Goal: Find specific page/section: Find specific page/section

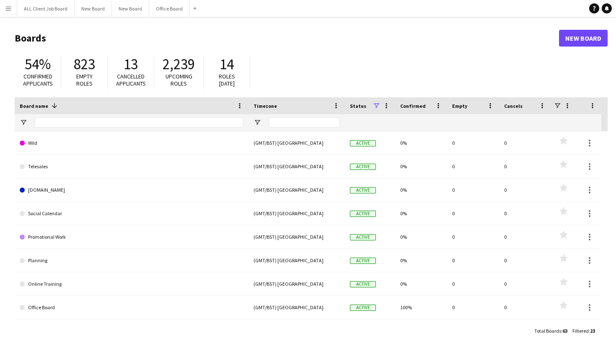
click at [13, 5] on button "Menu" at bounding box center [8, 8] width 17 height 17
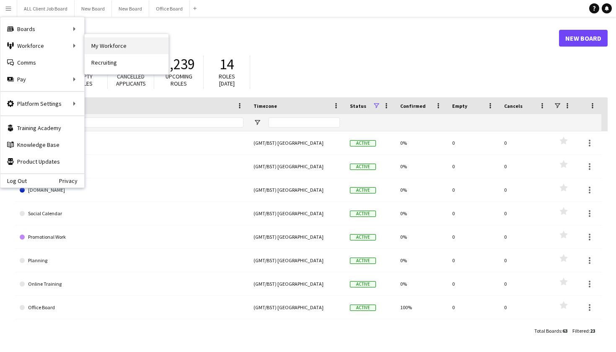
click at [106, 38] on link "My Workforce" at bounding box center [127, 45] width 84 height 17
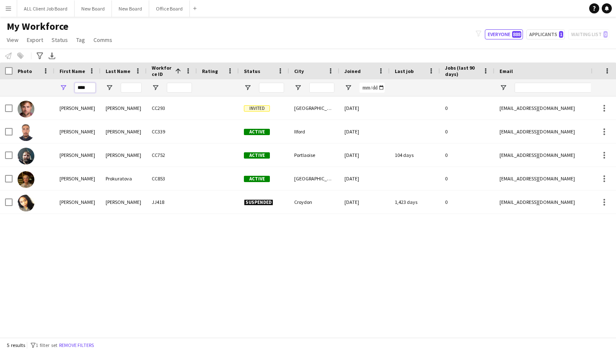
click at [81, 88] on input "****" at bounding box center [85, 88] width 21 height 10
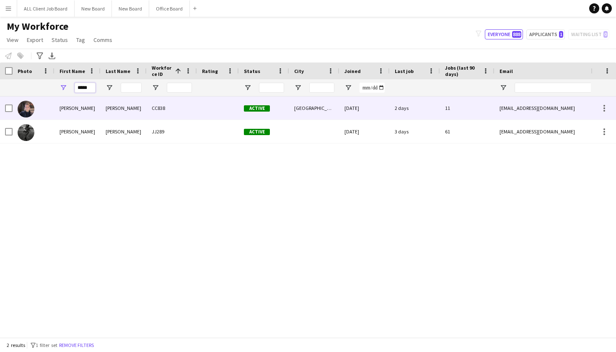
type input "*****"
drag, startPoint x: 82, startPoint y: 101, endPoint x: 93, endPoint y: 107, distance: 12.6
click at [93, 108] on div "[PERSON_NAME]" at bounding box center [78, 107] width 46 height 23
click at [224, 107] on div at bounding box center [218, 107] width 42 height 23
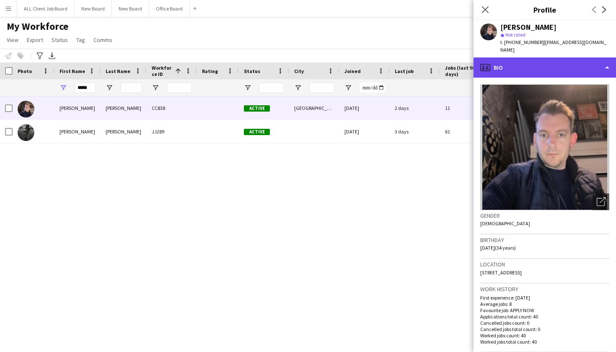
click at [560, 57] on div "profile Bio" at bounding box center [545, 67] width 143 height 20
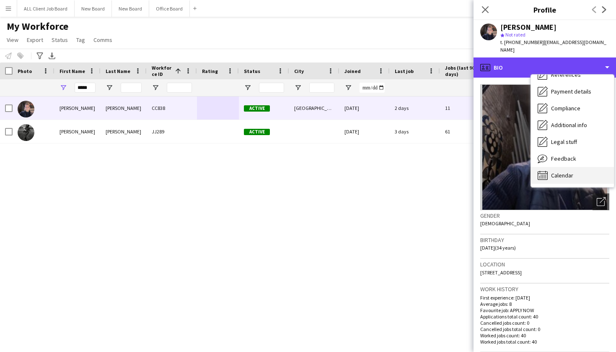
scroll to position [96, 0]
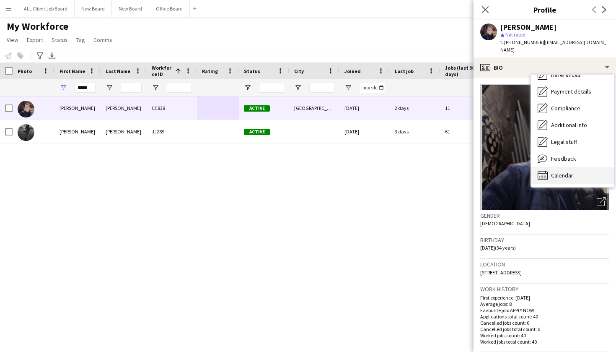
click at [568, 172] on span "Calendar" at bounding box center [562, 176] width 22 height 8
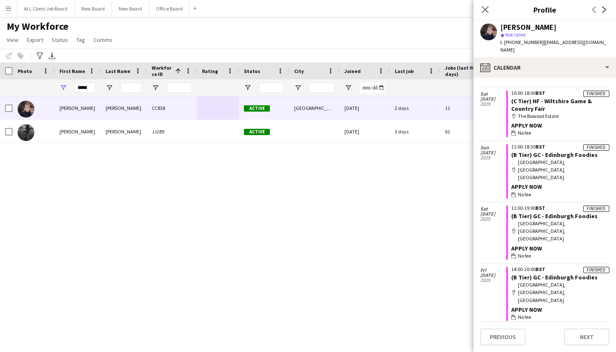
scroll to position [1820, 0]
click at [361, 258] on div "[PERSON_NAME] CC838 Active Leeds [DATE] 2 days 11 [EMAIL_ADDRESS][DOMAIN_NAME] …" at bounding box center [295, 216] width 591 height 241
click at [445, 16] on app-navbar "Menu Boards Boards Boards All jobs Status Workforce Workforce My Workforce Recr…" at bounding box center [308, 8] width 616 height 17
